Goal: Task Accomplishment & Management: Manage account settings

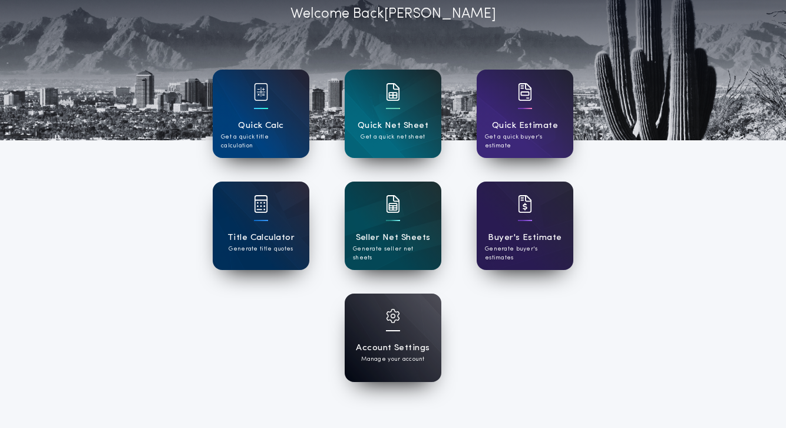
scroll to position [74, 0]
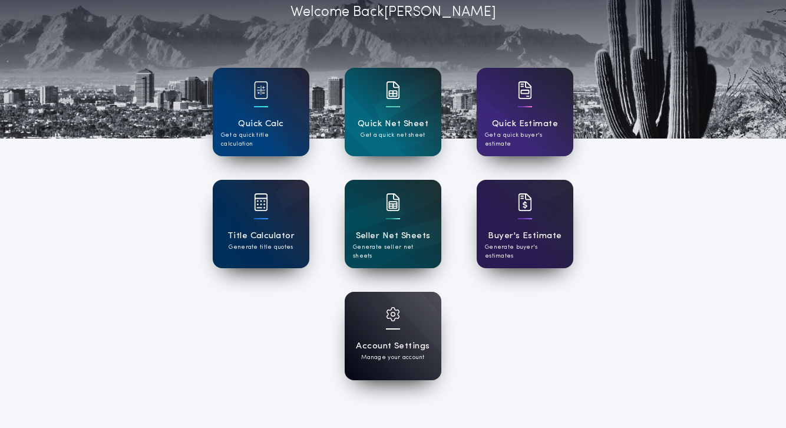
click at [395, 322] on div at bounding box center [393, 321] width 14 height 29
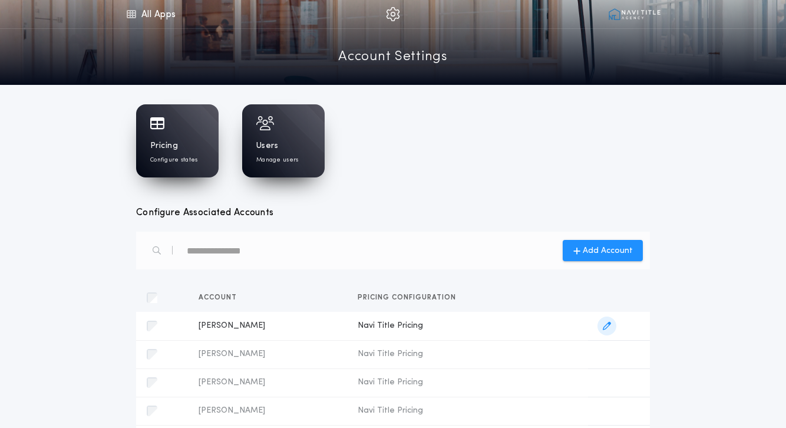
scroll to position [3, 0]
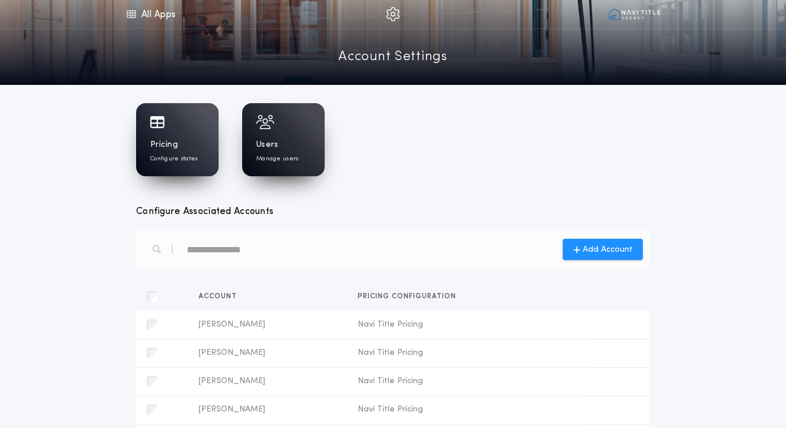
click at [296, 143] on div "Users Manage users" at bounding box center [283, 151] width 54 height 24
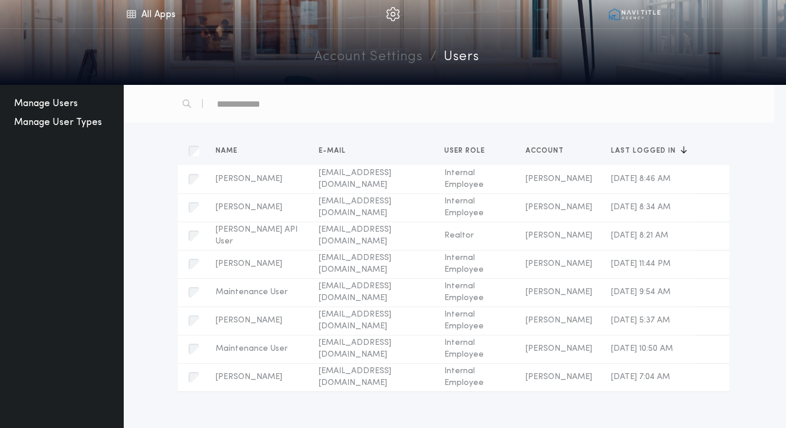
click at [77, 124] on button "Manage User Types" at bounding box center [57, 122] width 97 height 19
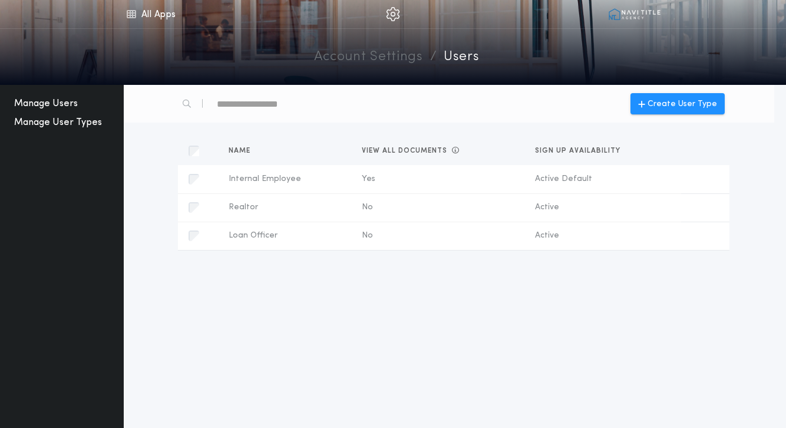
click at [58, 100] on button "Manage Users" at bounding box center [45, 103] width 73 height 19
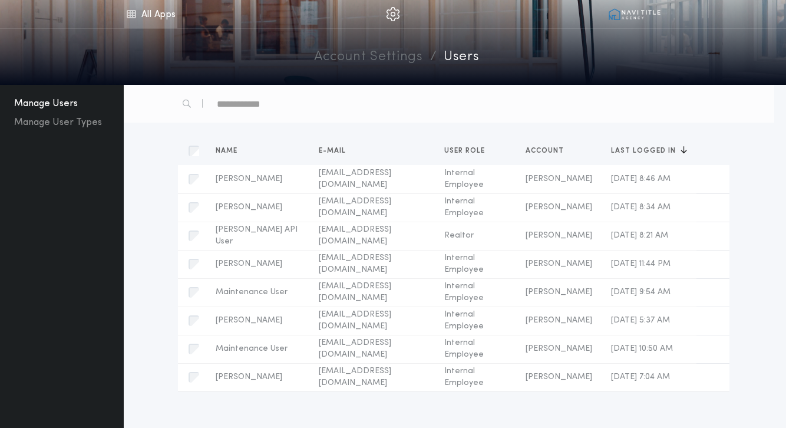
click at [158, 12] on link "All Apps" at bounding box center [150, 14] width 53 height 28
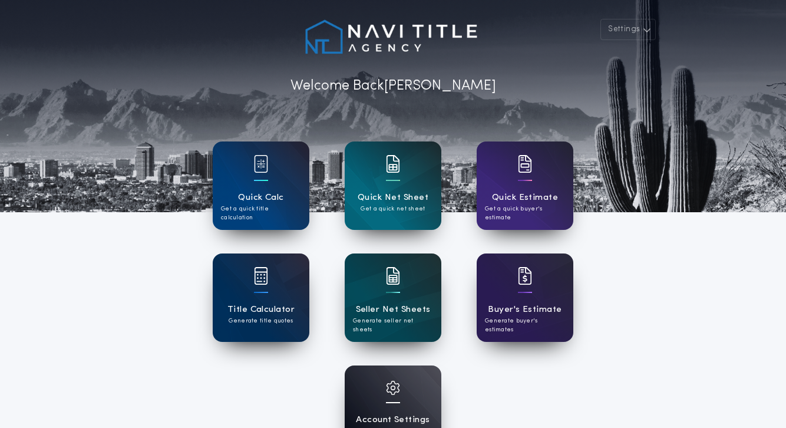
click at [370, 382] on div "Account Settings Manage your account" at bounding box center [393, 409] width 97 height 88
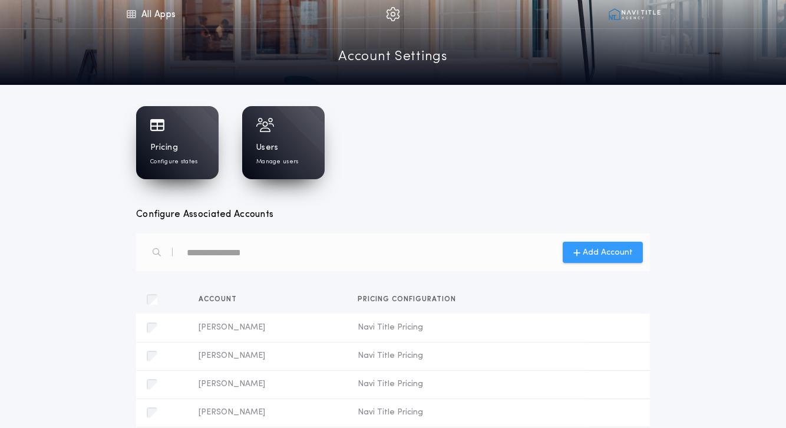
click at [624, 251] on span "Add Account" at bounding box center [608, 252] width 50 height 12
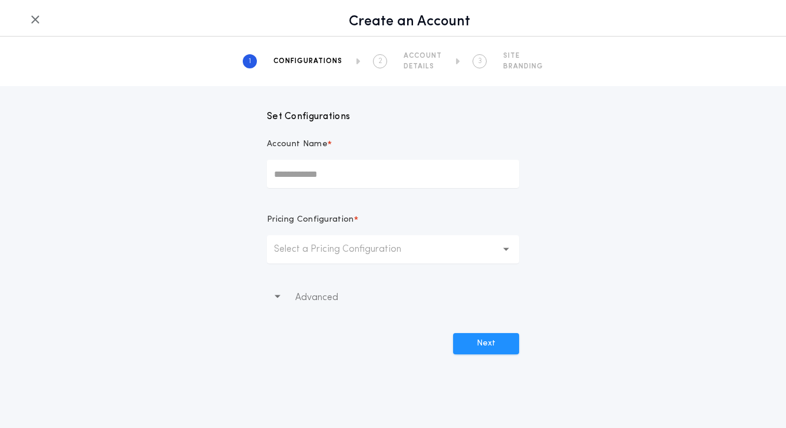
click at [403, 162] on input "Account Name *" at bounding box center [393, 174] width 252 height 28
type input "**********"
click at [378, 243] on p "Select a Pricing Configuration" at bounding box center [347, 249] width 146 height 14
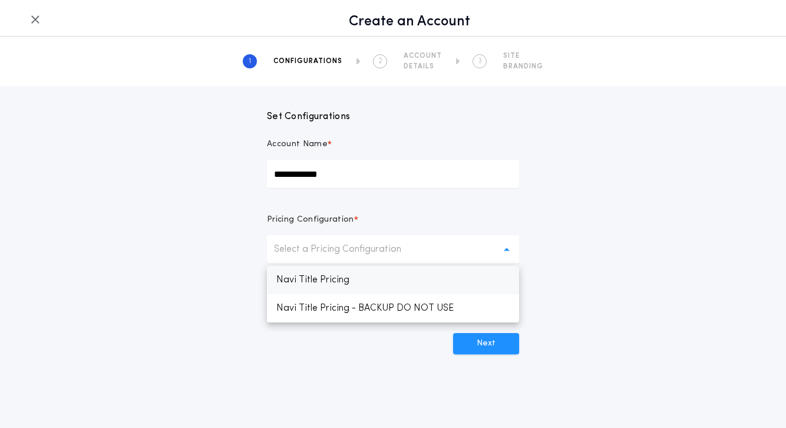
click at [379, 292] on p "Navi Title Pricing" at bounding box center [393, 280] width 252 height 28
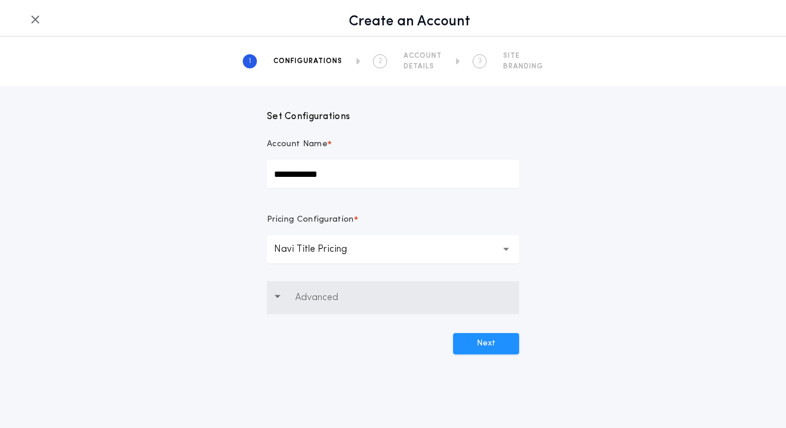
click at [385, 303] on button "Advanced" at bounding box center [393, 297] width 252 height 33
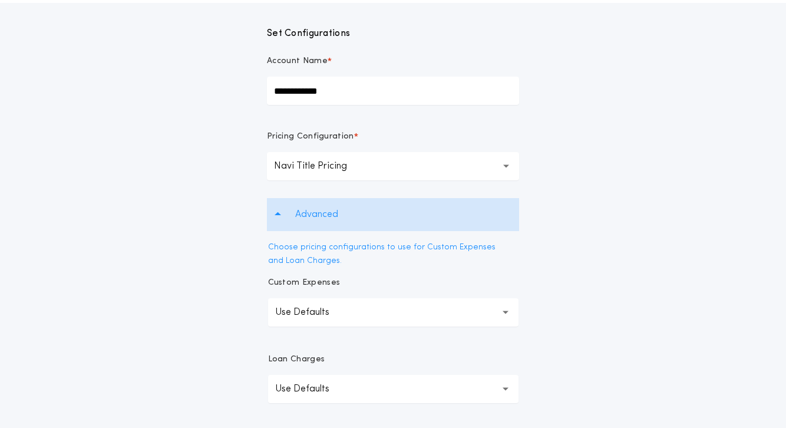
scroll to position [167, 0]
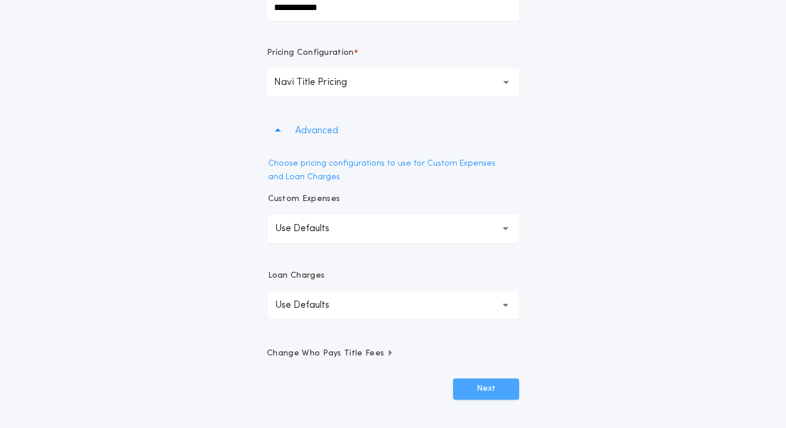
click at [469, 389] on button "Next" at bounding box center [486, 388] width 66 height 21
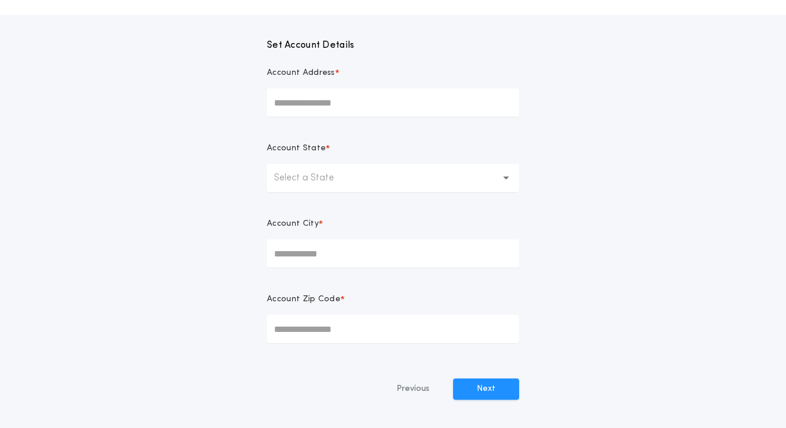
click at [444, 104] on input "Account Address *" at bounding box center [393, 102] width 252 height 28
type input "**********"
click at [405, 167] on button "Select a State" at bounding box center [393, 178] width 252 height 28
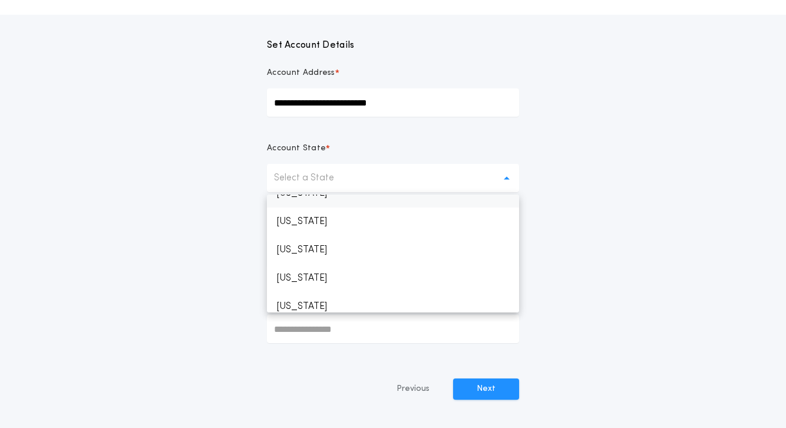
scroll to position [1202, 0]
click at [347, 221] on p "Texas" at bounding box center [393, 222] width 252 height 28
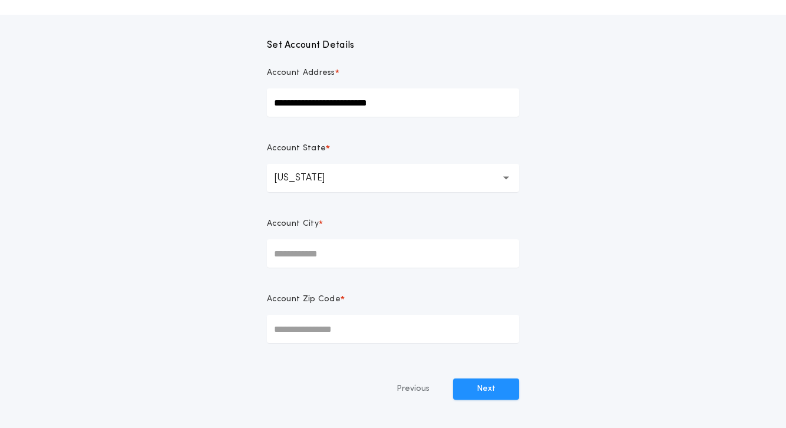
click at [349, 256] on input "Account City *" at bounding box center [393, 253] width 252 height 28
click at [335, 178] on button "Texas **" at bounding box center [393, 178] width 252 height 28
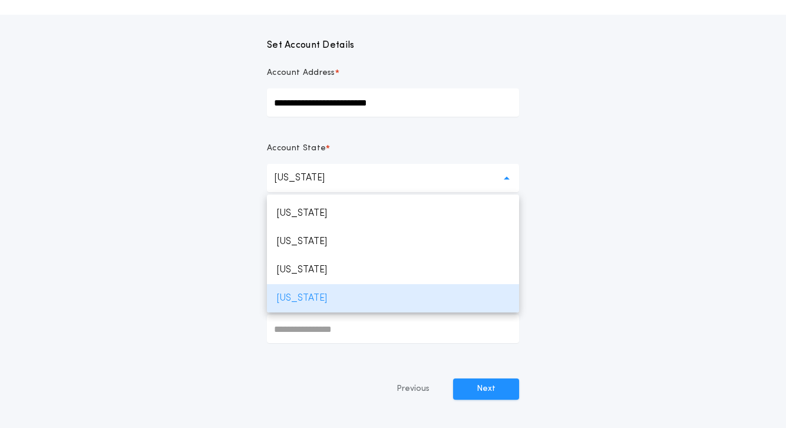
scroll to position [0, 0]
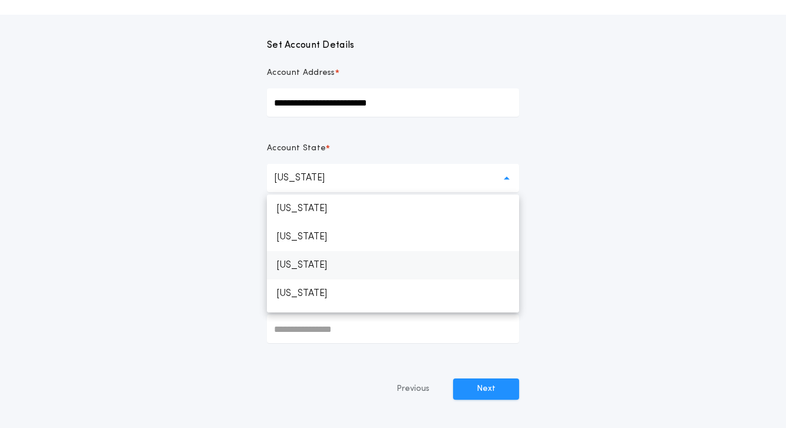
click at [323, 270] on p "Arizona" at bounding box center [393, 265] width 252 height 28
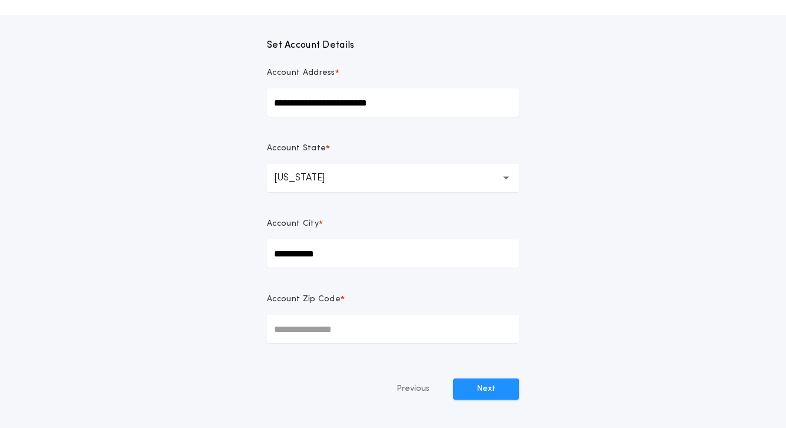
drag, startPoint x: 334, startPoint y: 249, endPoint x: 226, endPoint y: 247, distance: 107.8
click at [226, 247] on div "**********" at bounding box center [393, 207] width 786 height 385
click at [616, 246] on div "**********" at bounding box center [393, 207] width 786 height 385
drag, startPoint x: 372, startPoint y: 254, endPoint x: 226, endPoint y: 248, distance: 146.8
click at [224, 249] on div "**********" at bounding box center [393, 207] width 786 height 385
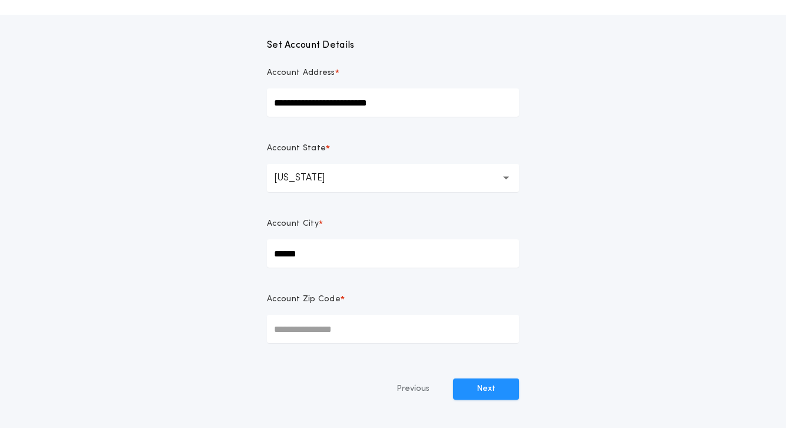
type input "*******"
click at [195, 286] on div "**********" at bounding box center [393, 207] width 786 height 385
click at [285, 321] on input "Account Zip Code *" at bounding box center [393, 329] width 252 height 28
type input "*****"
click at [491, 380] on button "Next" at bounding box center [486, 388] width 66 height 21
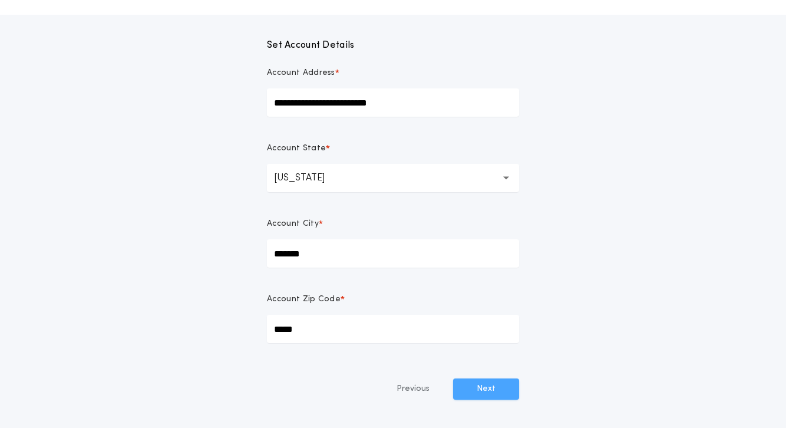
scroll to position [41, 0]
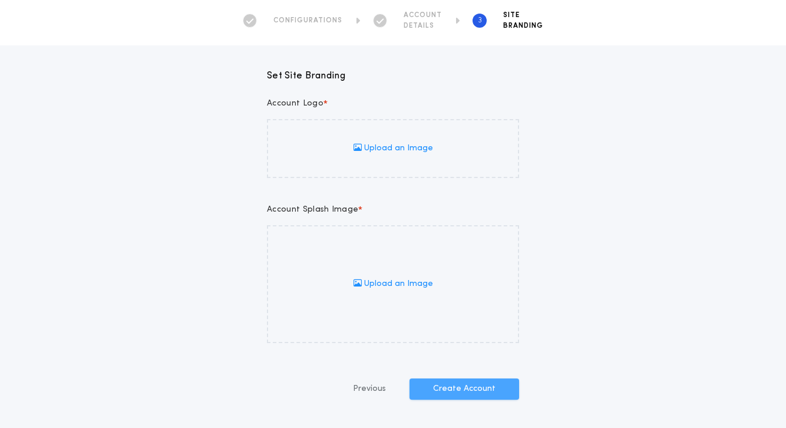
click at [493, 390] on button "Create Account" at bounding box center [464, 388] width 110 height 21
click at [371, 385] on button "Previous" at bounding box center [369, 388] width 80 height 21
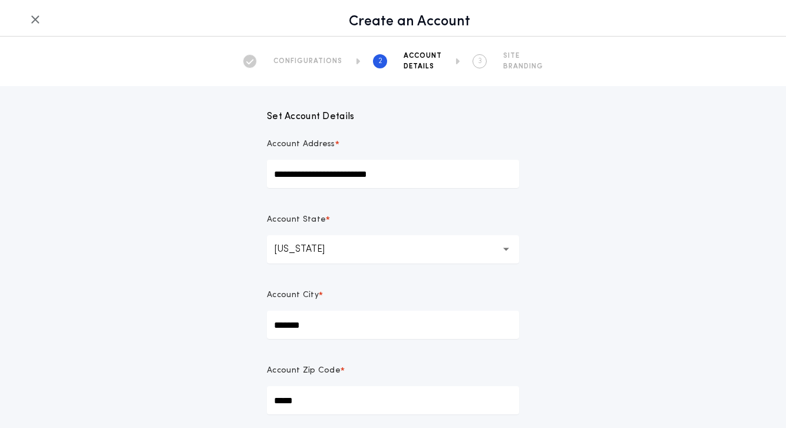
scroll to position [71, 0]
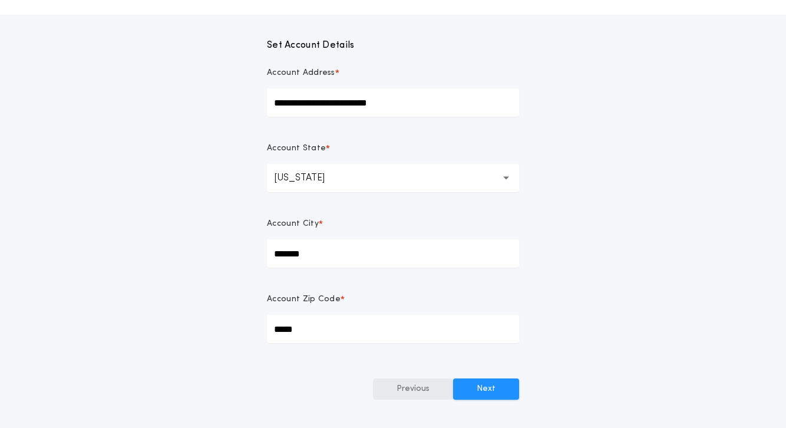
click at [425, 392] on button "Previous" at bounding box center [413, 388] width 80 height 21
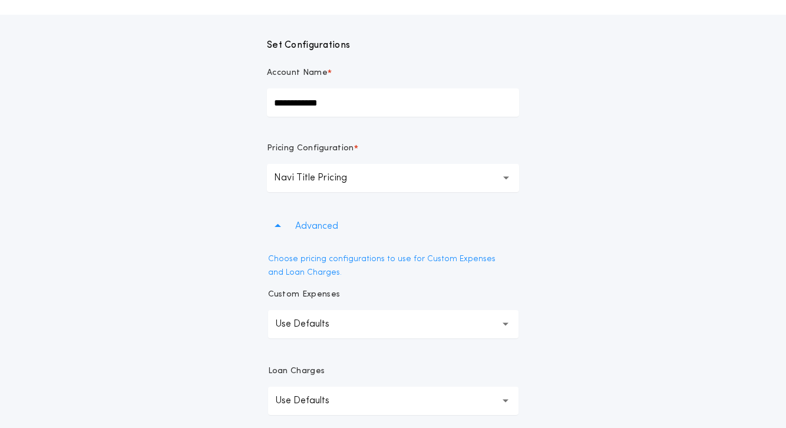
click at [425, 392] on button "**********" at bounding box center [393, 400] width 250 height 28
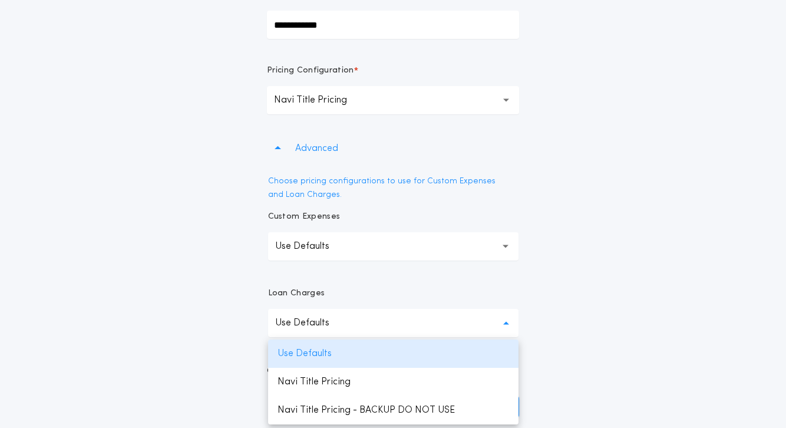
scroll to position [167, 0]
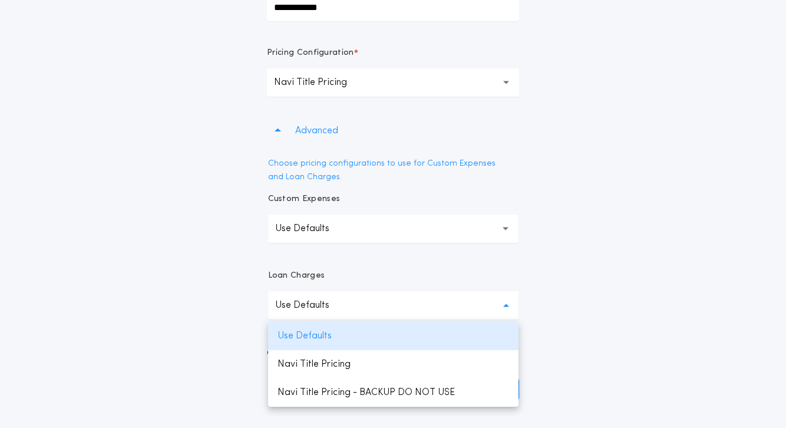
click at [603, 171] on div "**********" at bounding box center [393, 159] width 786 height 480
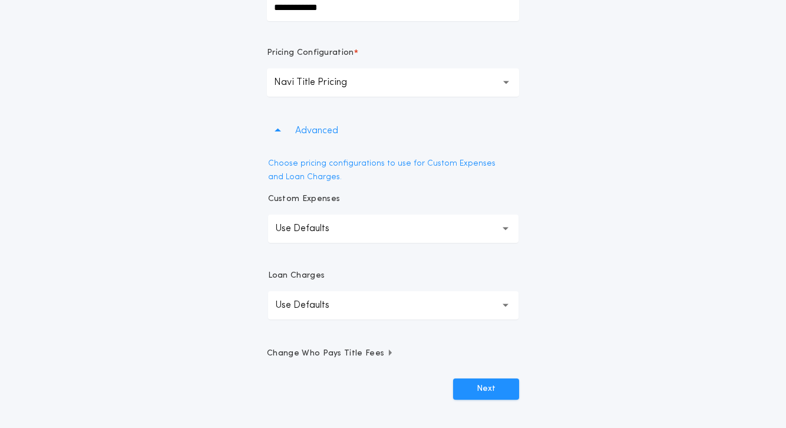
click at [502, 378] on div "**********" at bounding box center [393, 256] width 252 height 285
click at [500, 396] on button "Next" at bounding box center [486, 388] width 66 height 21
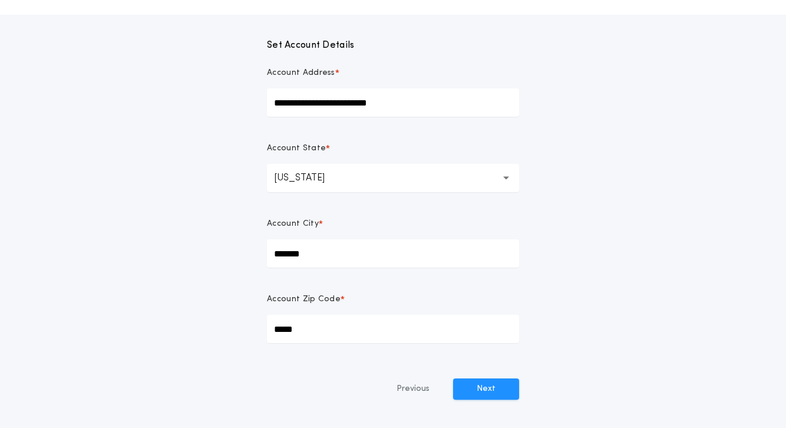
click at [500, 396] on button "Next" at bounding box center [486, 388] width 66 height 21
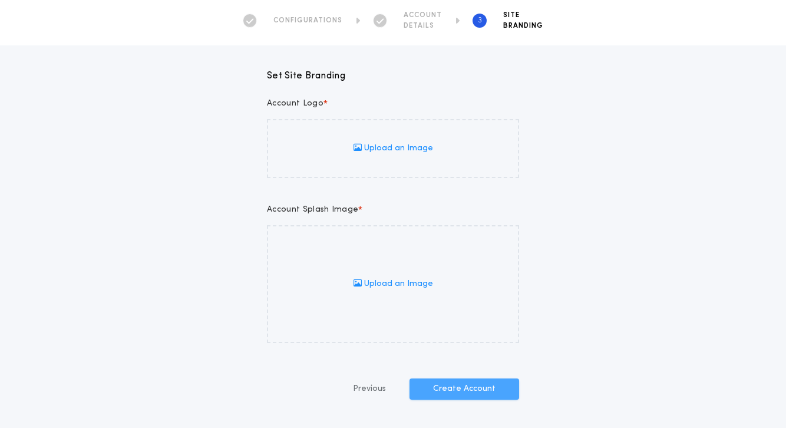
click at [501, 395] on button "Create Account" at bounding box center [464, 388] width 110 height 21
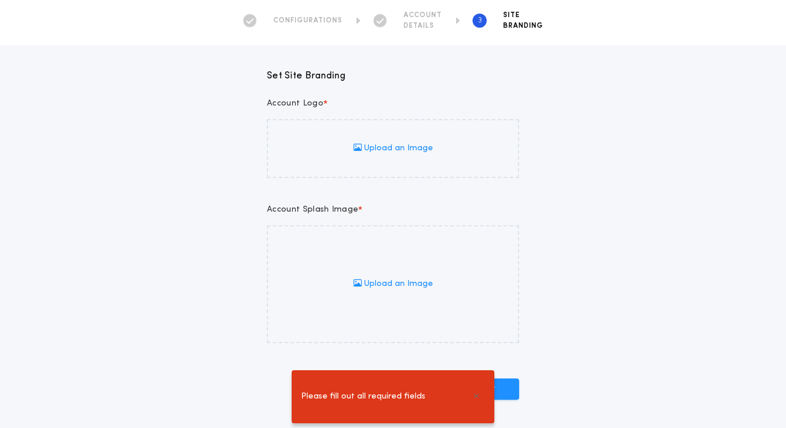
click at [590, 333] on div "Set Site Branding Account Logo * Upload an Image Account Splash Image * Upload …" at bounding box center [393, 222] width 786 height 354
click at [412, 348] on div "Account Logo * Upload an Image Account Splash Image * Upload an Image Previous …" at bounding box center [393, 249] width 252 height 302
click at [475, 395] on button "Create Account" at bounding box center [464, 388] width 110 height 21
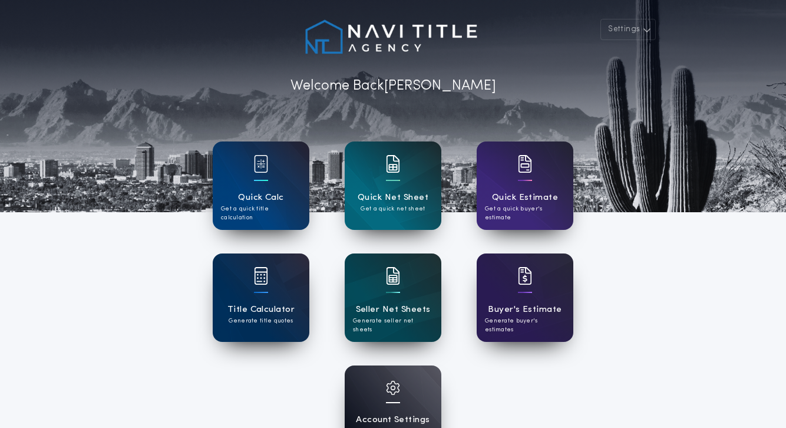
drag, startPoint x: 0, startPoint y: 0, endPoint x: 631, endPoint y: 161, distance: 651.0
click at [631, 161] on div at bounding box center [393, 106] width 786 height 212
click at [386, 385] on img at bounding box center [393, 387] width 14 height 14
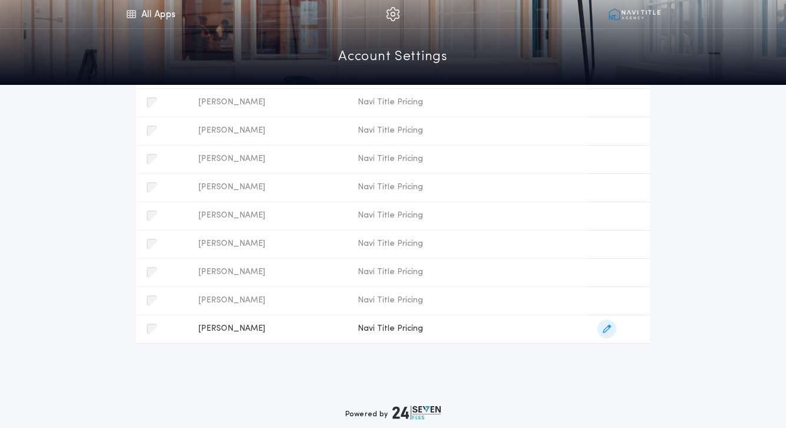
scroll to position [252, 0]
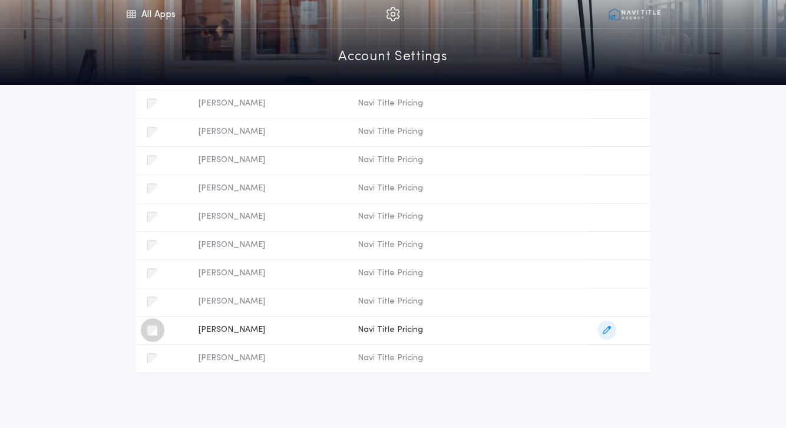
click at [150, 325] on div "button" at bounding box center [152, 330] width 11 height 11
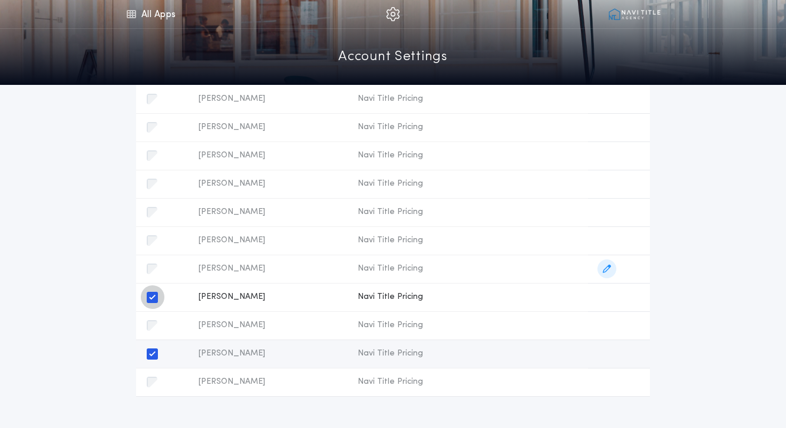
scroll to position [230, 0]
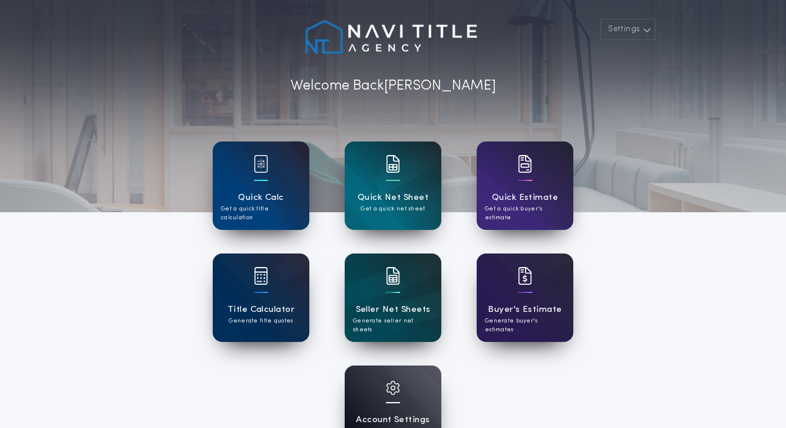
click at [117, 270] on div "Settings Welcome Back Taylor Quick Calc Get a quick title calculation Quick Net…" at bounding box center [393, 307] width 786 height 615
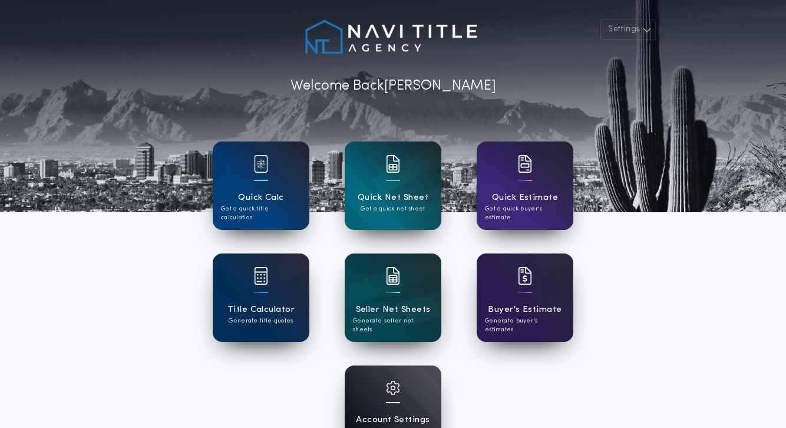
click at [398, 388] on img at bounding box center [393, 387] width 14 height 14
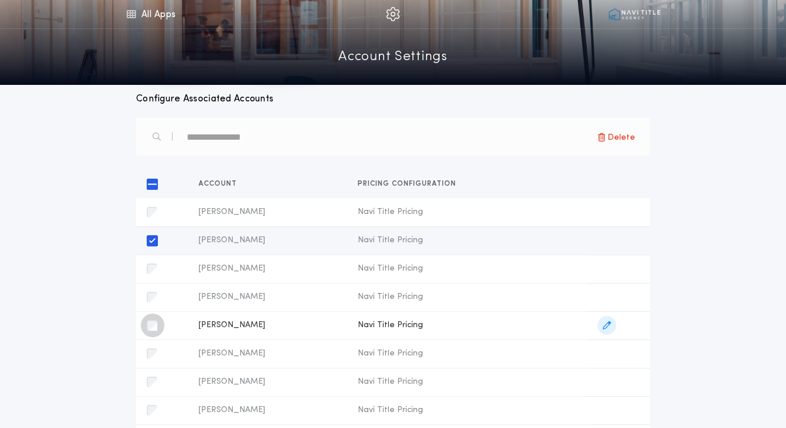
scroll to position [116, 0]
click at [148, 343] on div "button" at bounding box center [153, 353] width 24 height 24
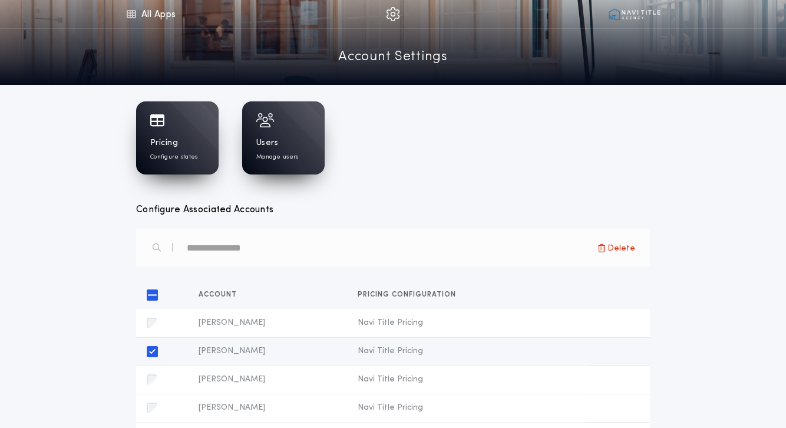
scroll to position [0, 0]
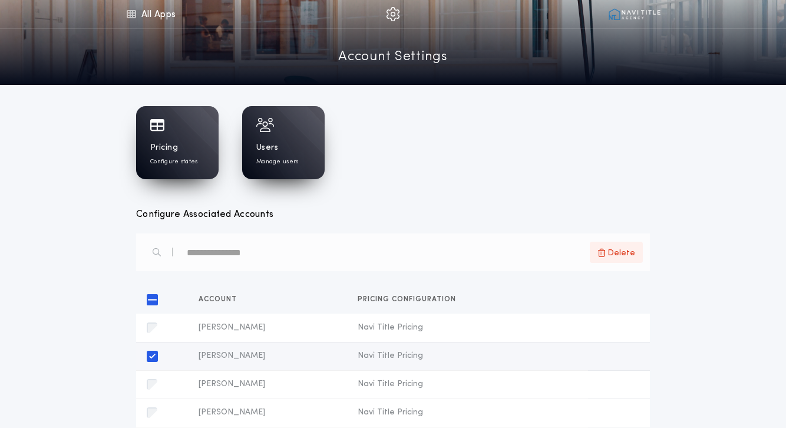
click at [632, 258] on span "Delete" at bounding box center [621, 253] width 28 height 14
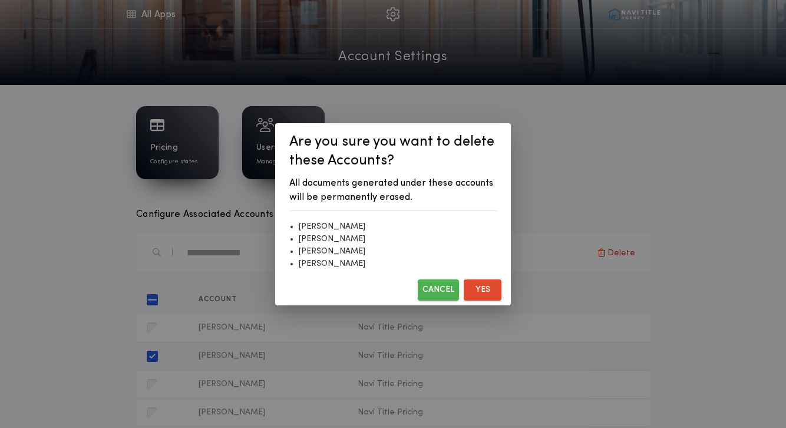
click at [484, 289] on button "Yes" at bounding box center [483, 289] width 38 height 21
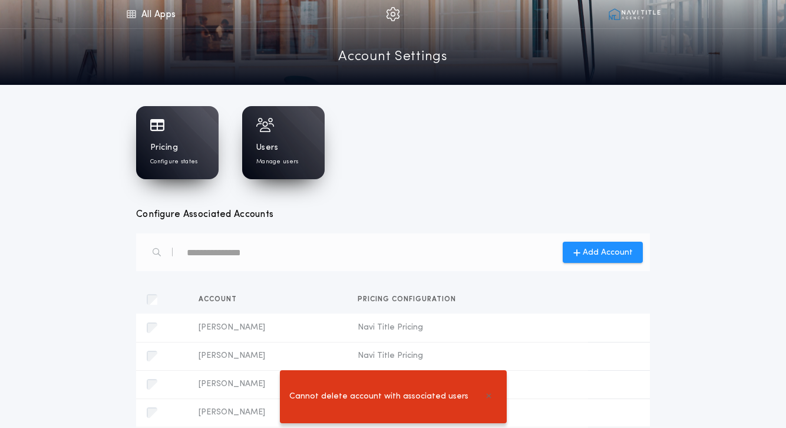
click at [294, 146] on div "Users Manage users" at bounding box center [283, 154] width 54 height 24
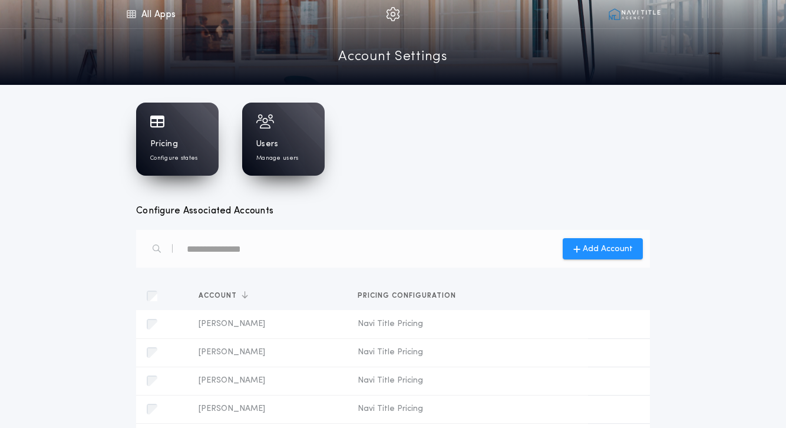
scroll to position [4, 0]
click at [598, 249] on span "Add Account" at bounding box center [608, 248] width 50 height 12
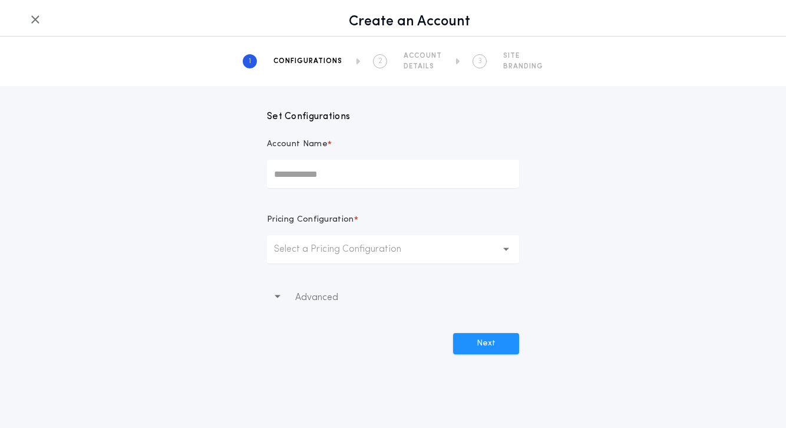
click at [429, 177] on input "Account Name *" at bounding box center [393, 174] width 252 height 28
click at [436, 361] on div "Create an Account 1 CONFIGURATIONS 2 ACCOUNT DETAILS 3 SITE BRANDING Set Config…" at bounding box center [393, 214] width 786 height 428
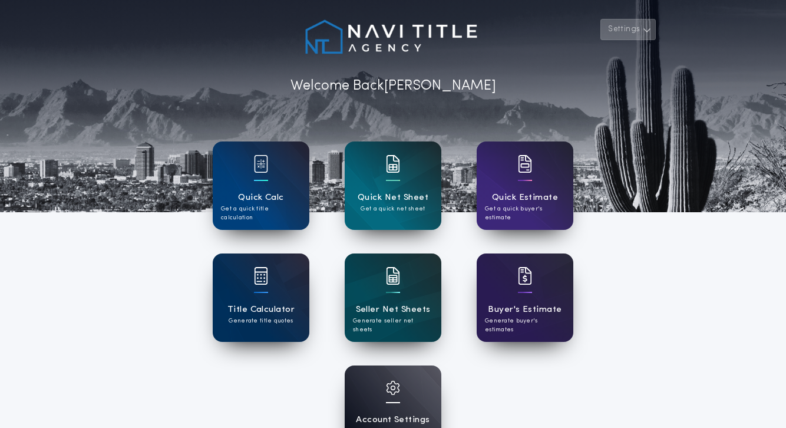
click at [610, 31] on button "Settings" at bounding box center [627, 29] width 55 height 21
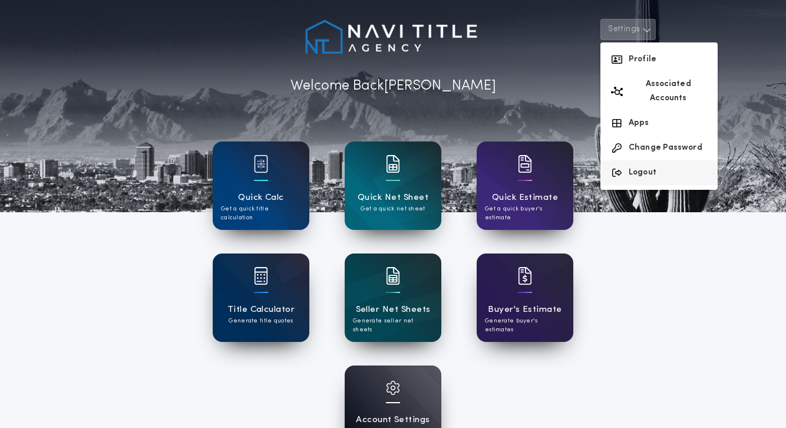
click at [640, 160] on button "Logout" at bounding box center [658, 172] width 117 height 25
